Goal: Check status

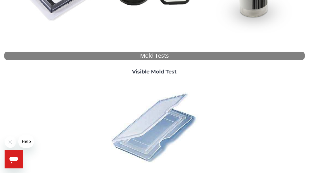
scroll to position [145, 0]
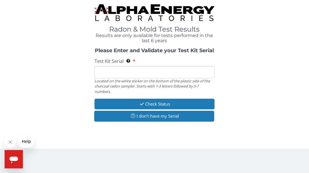
click at [112, 71] on input "Test Kit Serial Located on the white sticker on the bottom of the plastic side …" at bounding box center [155, 72] width 120 height 12
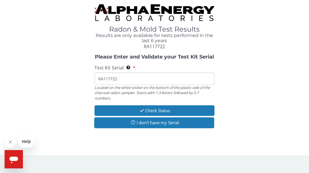
click at [107, 79] on input "RA117722" at bounding box center [155, 79] width 120 height 12
click at [121, 78] on input "RA1167722" at bounding box center [155, 79] width 120 height 12
type input "RA116722"
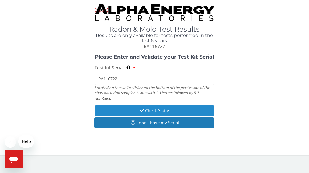
click at [135, 109] on button "Check Status" at bounding box center [155, 110] width 120 height 11
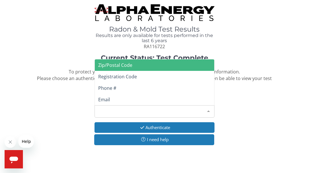
click at [132, 112] on div "Please make a selection" at bounding box center [155, 111] width 120 height 12
click at [116, 66] on span "Zip/Postal Code" at bounding box center [115, 65] width 34 height 6
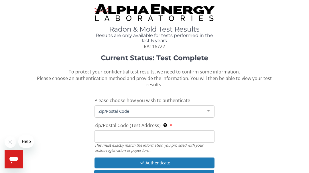
click at [117, 132] on input "Zip/Postal Code (Test Address) This must exactly match the information you prov…" at bounding box center [155, 136] width 120 height 12
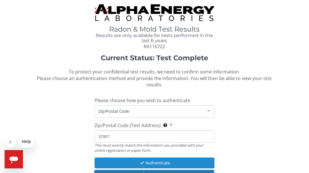
type input "32907"
click at [124, 158] on button "Authenticate" at bounding box center [155, 162] width 120 height 11
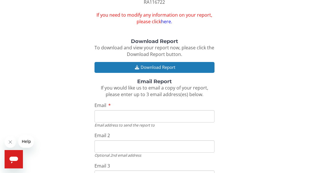
scroll to position [45, 0]
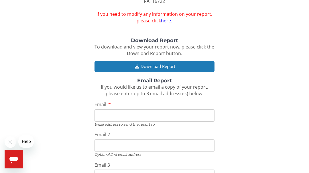
click at [126, 74] on div "Download Report To download and view your report now, please click the Download…" at bounding box center [154, 123] width 301 height 171
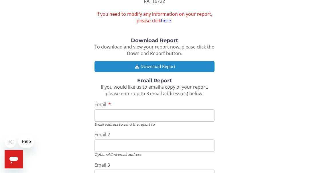
click at [126, 65] on button "Download Report" at bounding box center [155, 66] width 120 height 11
